Goal: Navigation & Orientation: Find specific page/section

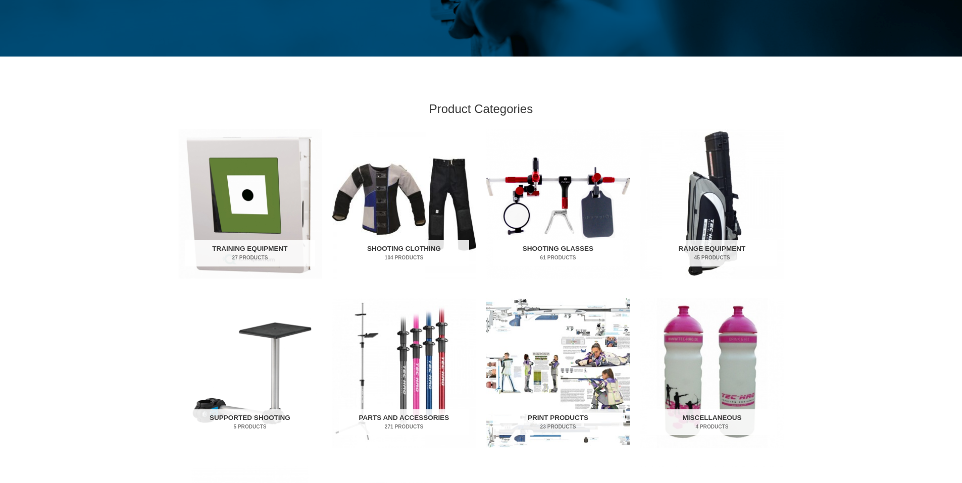
scroll to position [455, 0]
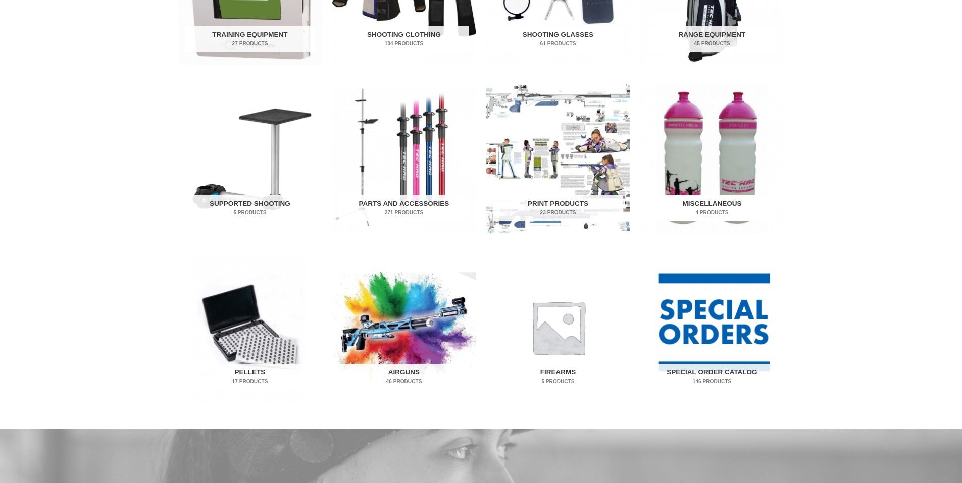
click at [729, 147] on img "Visit product category Miscellaneous" at bounding box center [713, 159] width 144 height 150
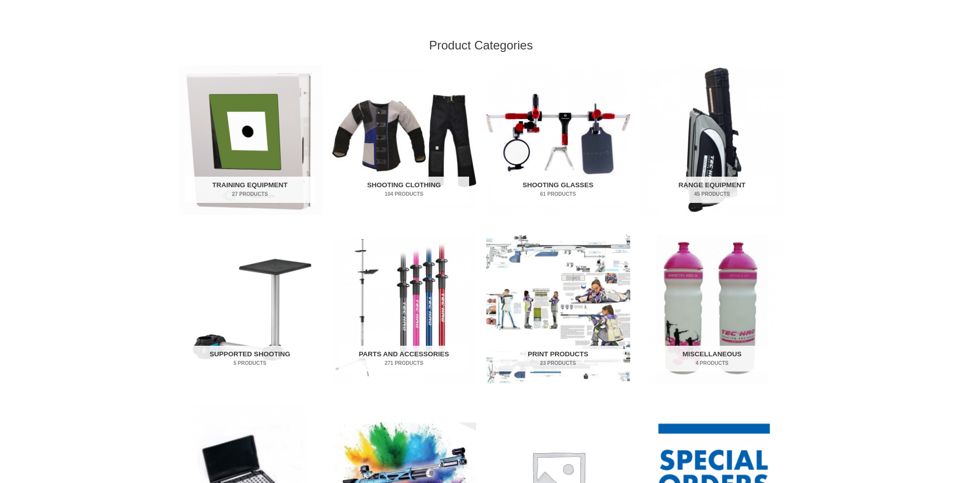
scroll to position [303, 0]
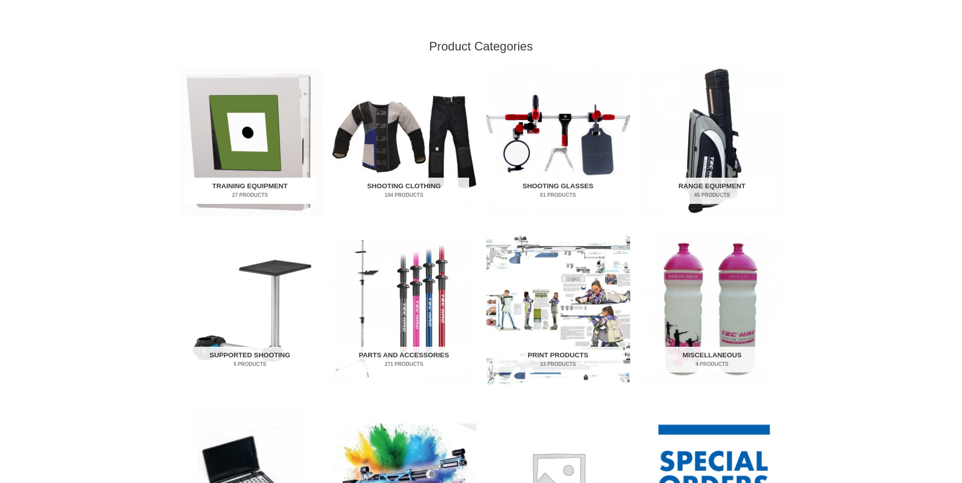
click at [244, 185] on h2 "Training Equipment 27 Products" at bounding box center [250, 191] width 130 height 26
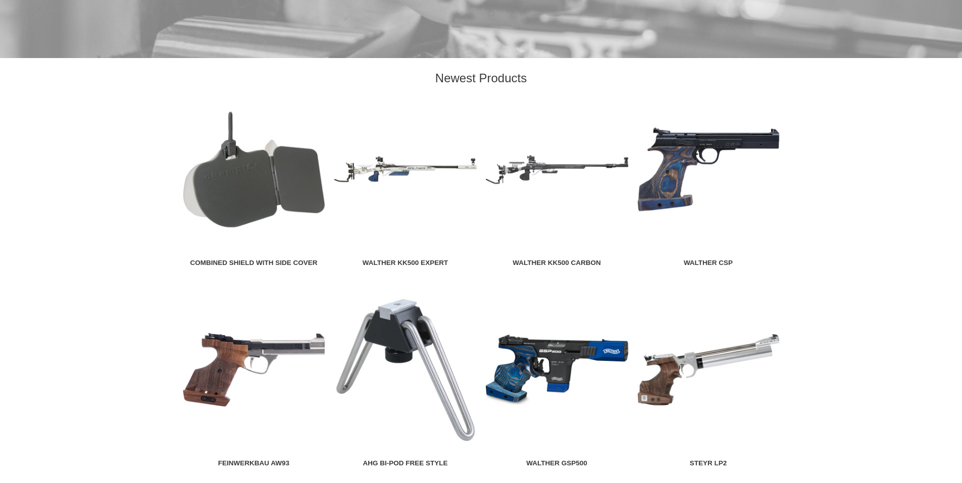
scroll to position [1061, 0]
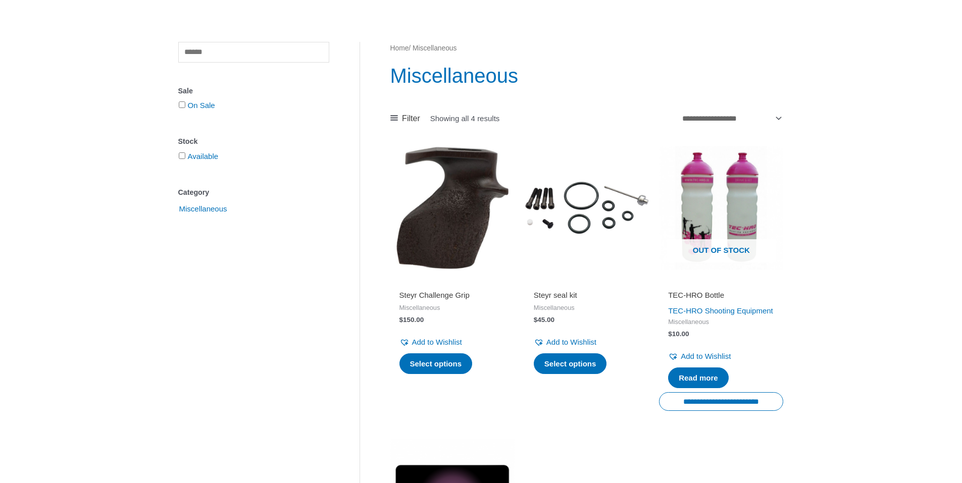
scroll to position [101, 0]
